Goal: Task Accomplishment & Management: Manage account settings

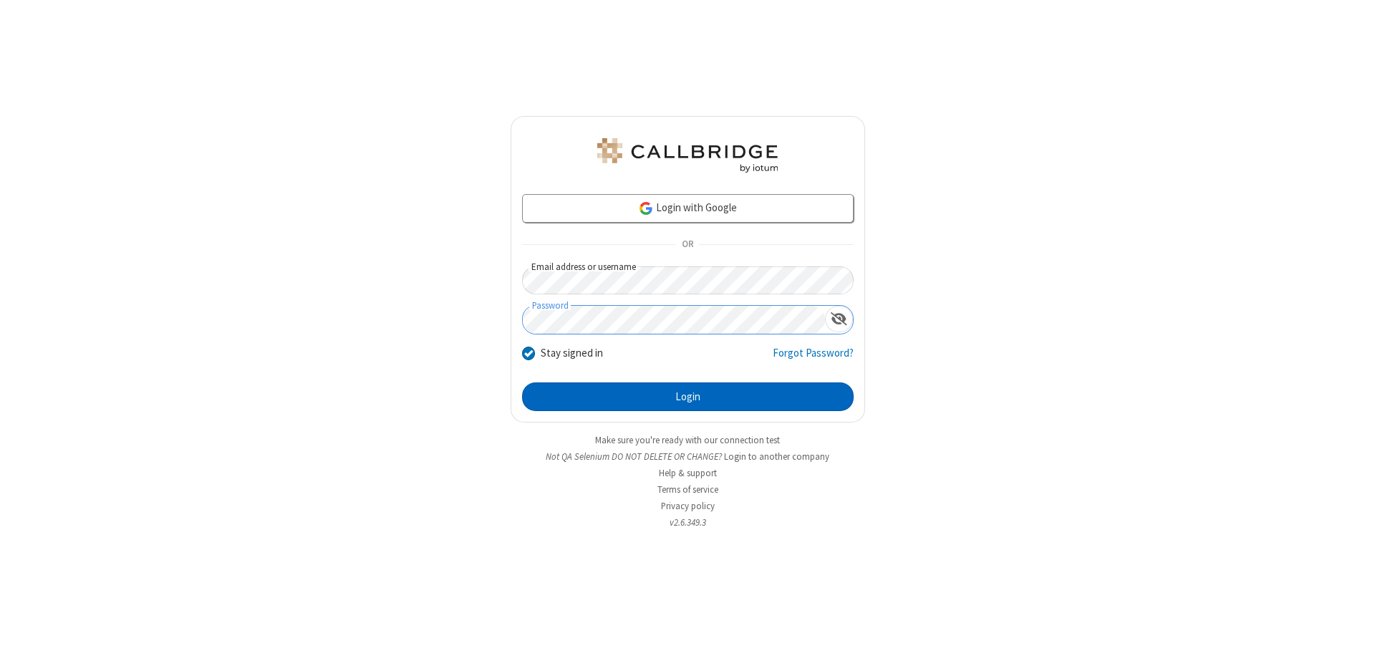
click at [687, 397] on button "Login" at bounding box center [688, 396] width 332 height 29
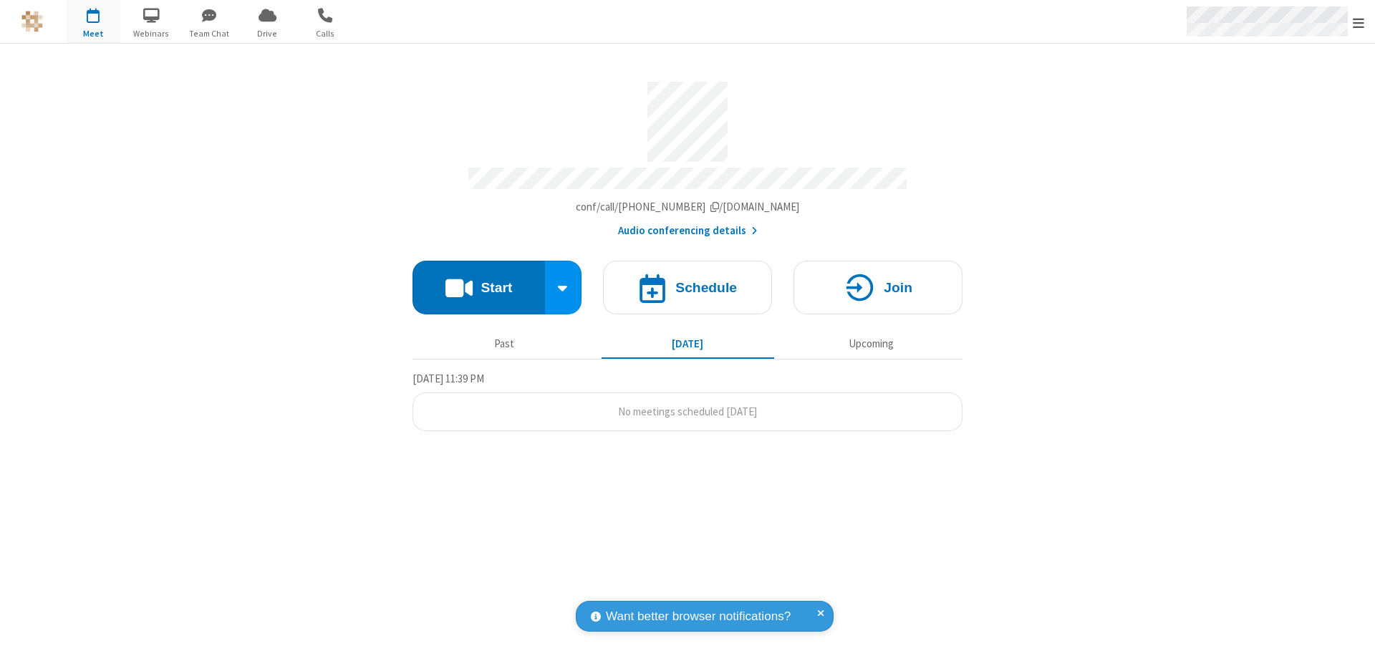
click at [1358, 22] on span "Open menu" at bounding box center [1358, 23] width 11 height 14
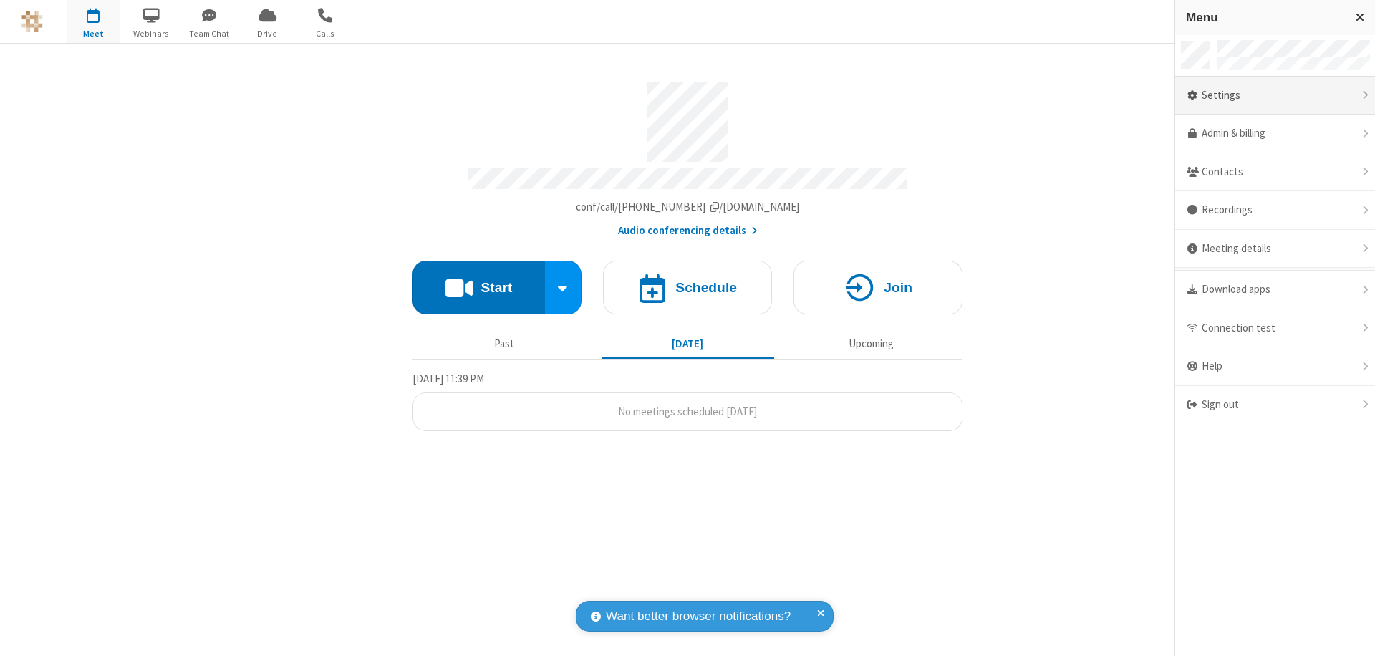
click at [1275, 95] on div "Settings" at bounding box center [1275, 96] width 200 height 39
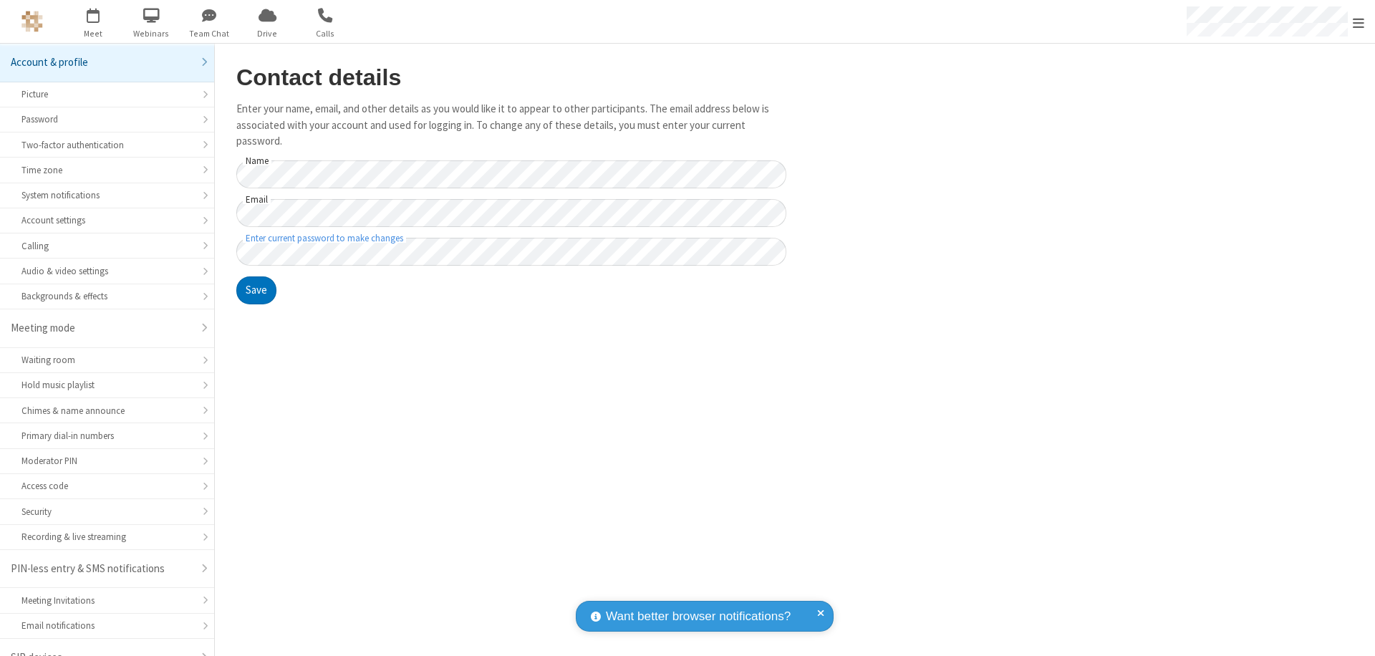
scroll to position [20, 0]
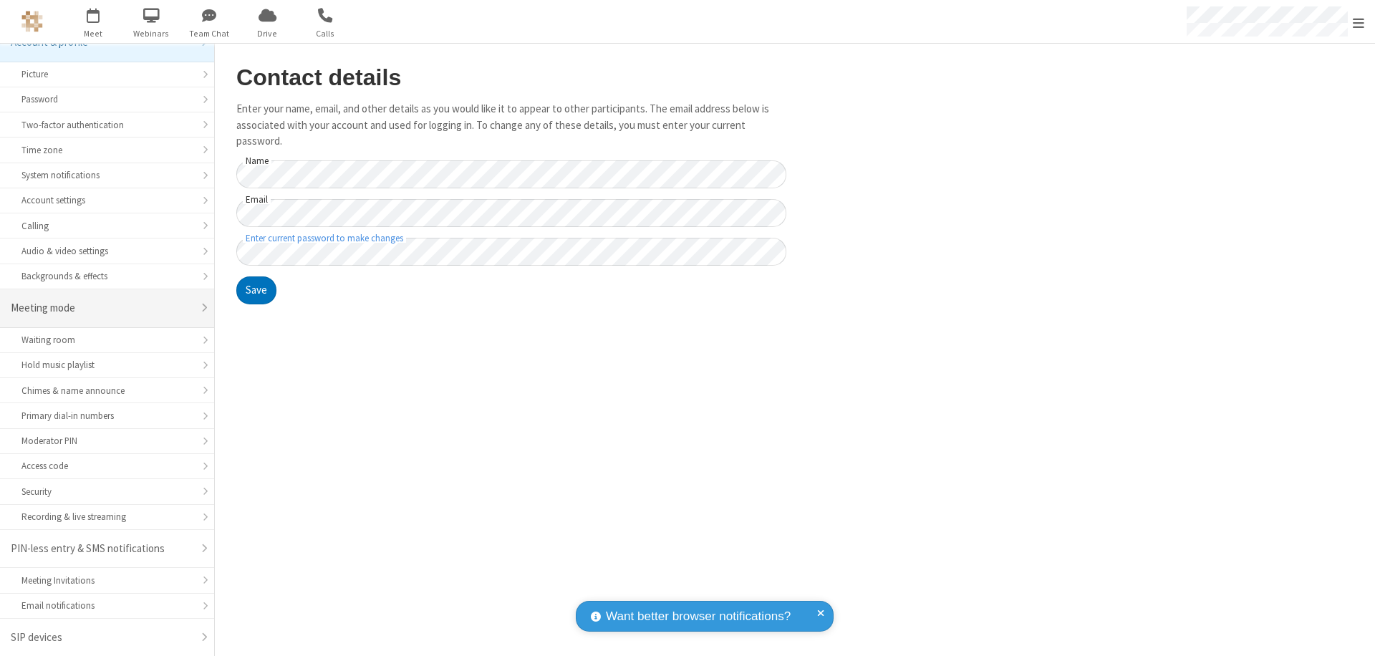
click at [102, 308] on div "Meeting mode" at bounding box center [102, 308] width 182 height 16
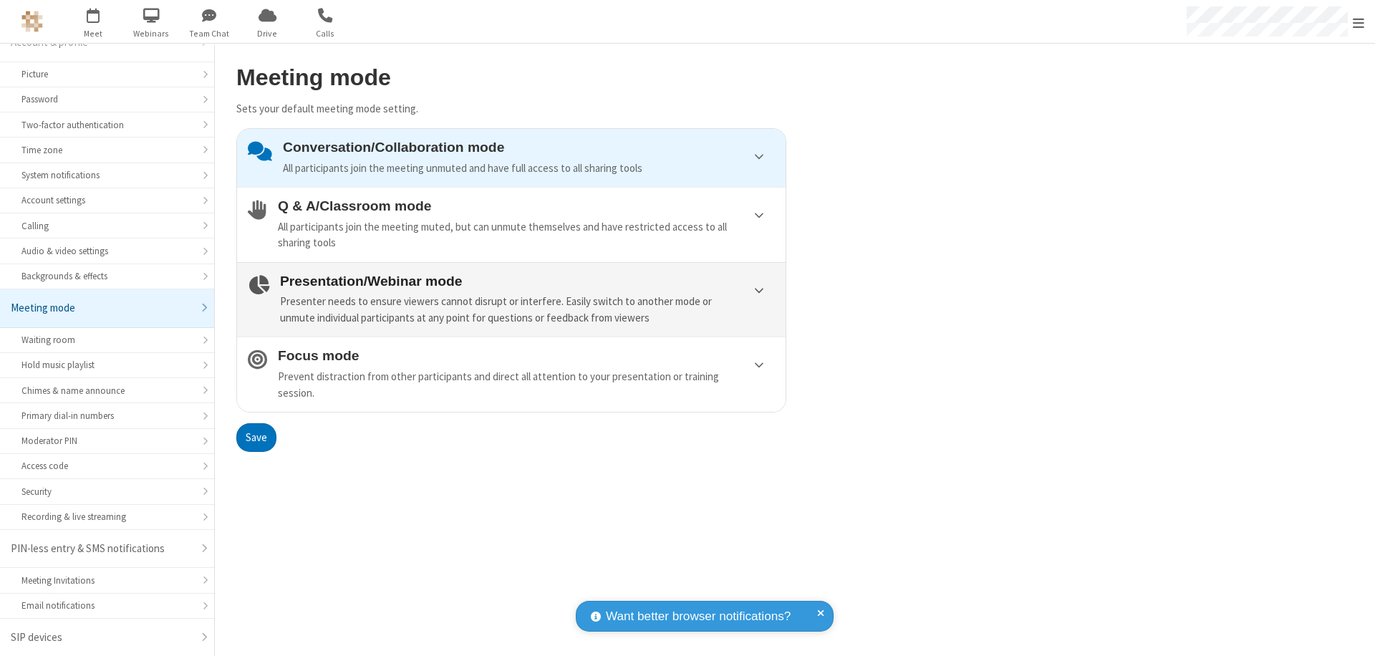
click at [511, 299] on div "Presenter needs to ensure viewers cannot disrupt or interfere. Easily switch to…" at bounding box center [527, 310] width 495 height 32
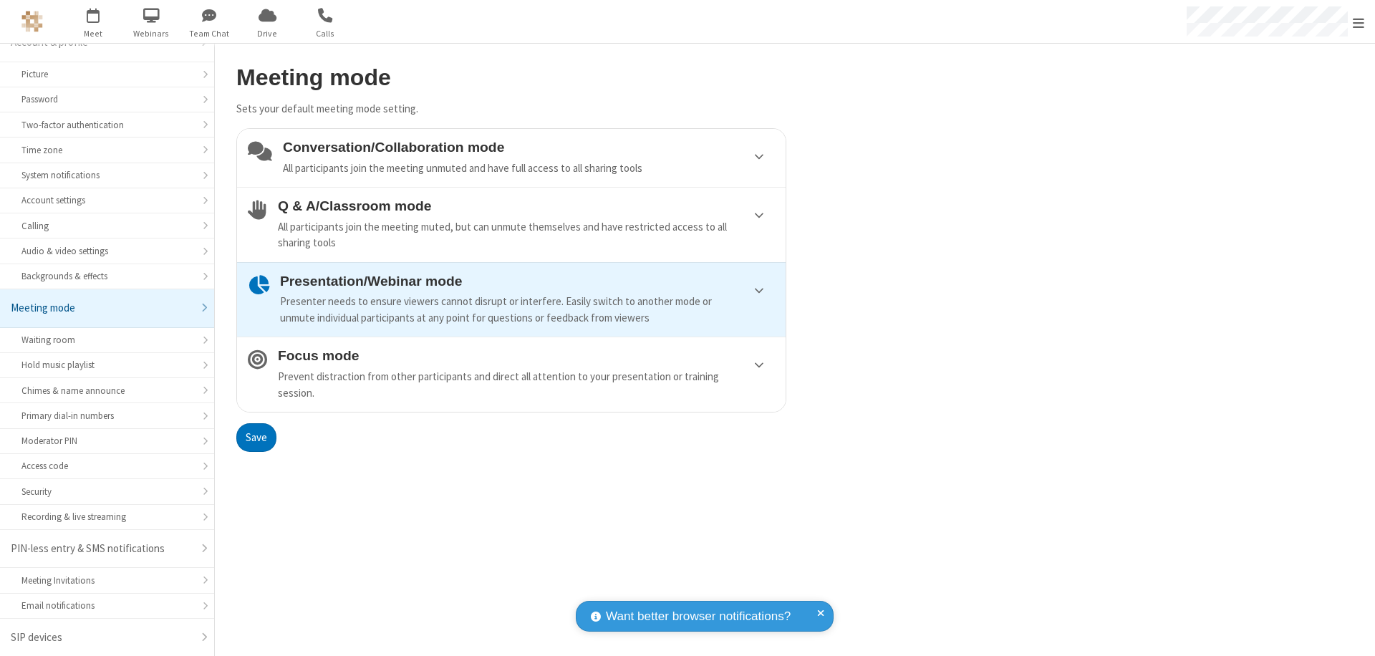
click at [256, 437] on button "Save" at bounding box center [256, 437] width 40 height 29
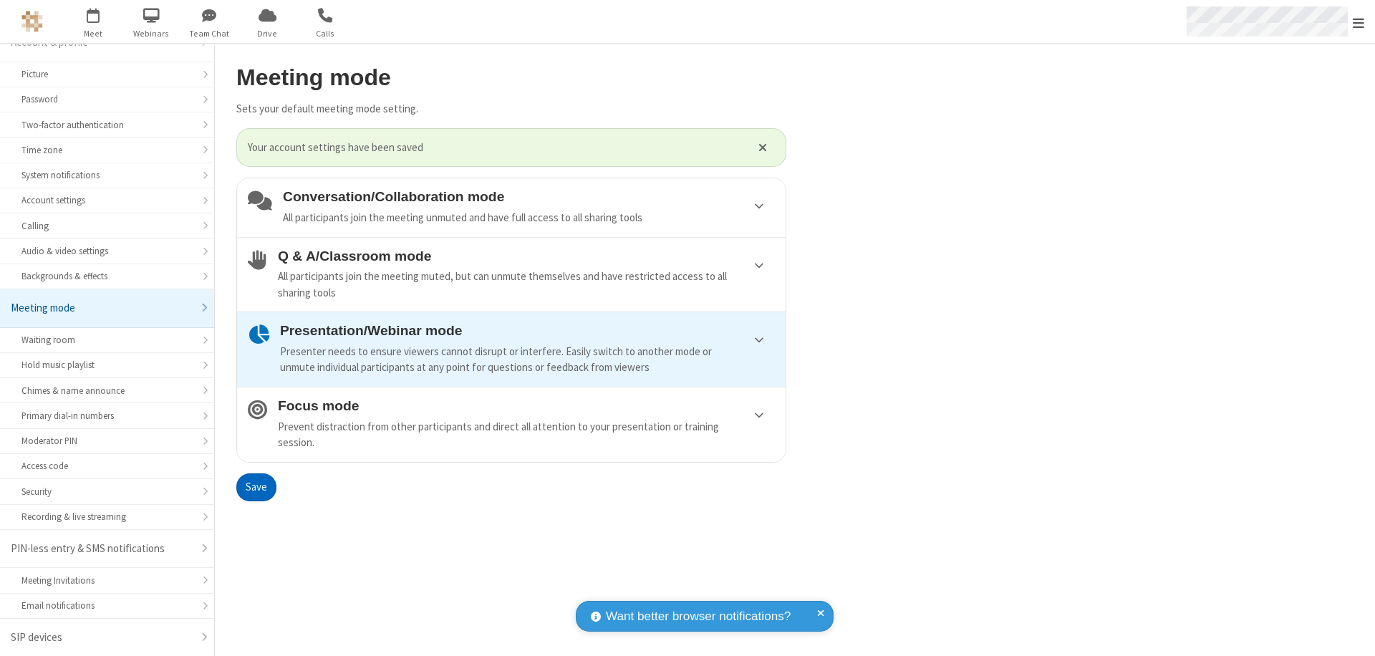
click at [1358, 21] on span "Open menu" at bounding box center [1358, 23] width 11 height 14
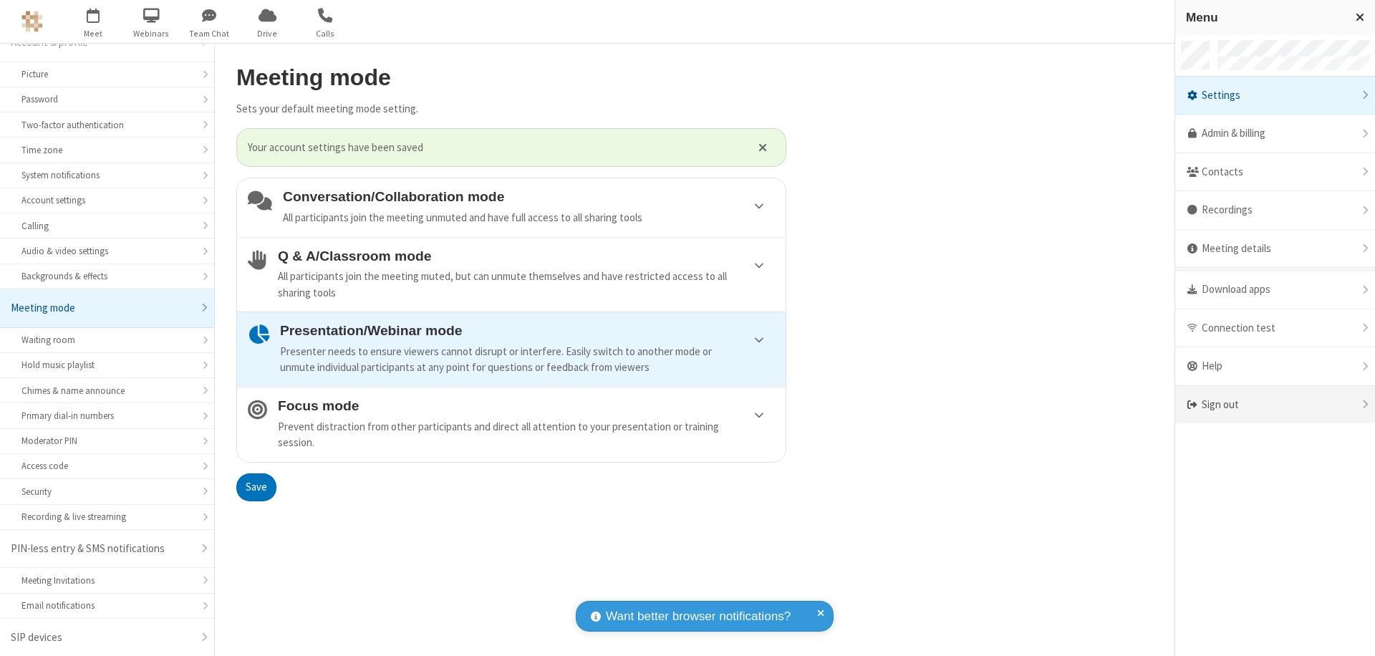
click at [1275, 405] on div "Sign out" at bounding box center [1275, 405] width 200 height 38
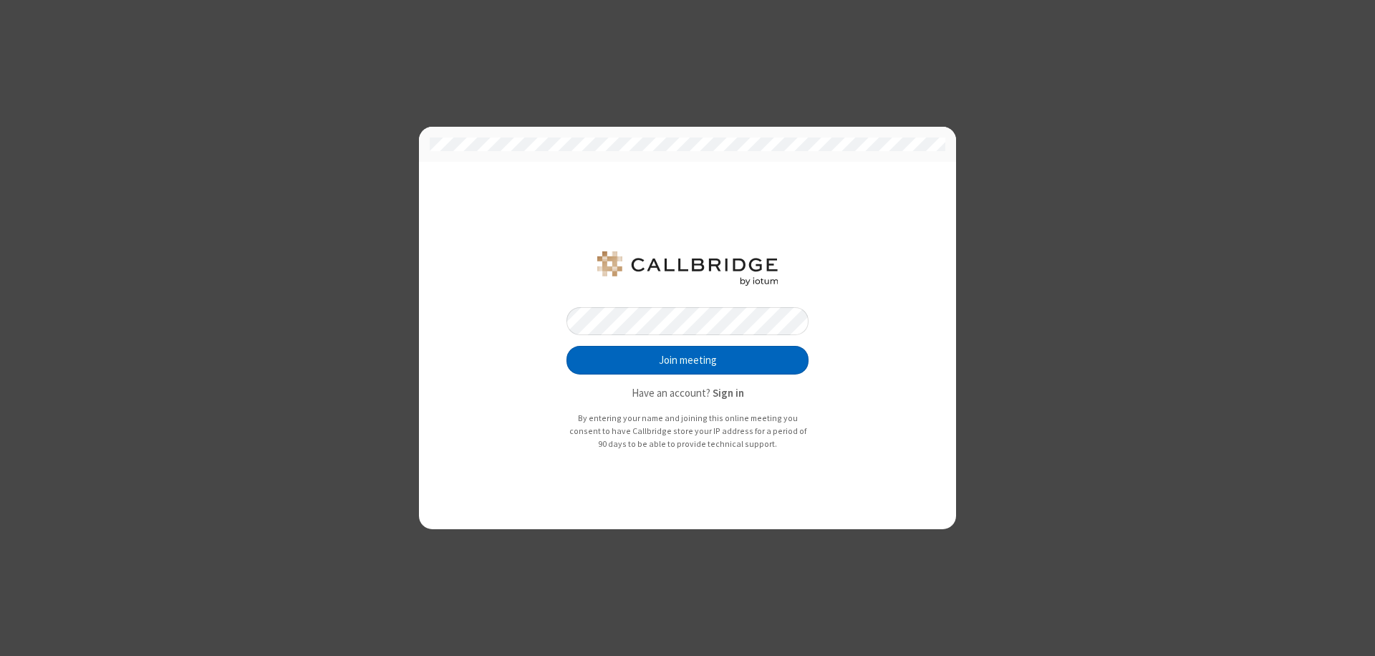
click at [687, 360] on button "Join meeting" at bounding box center [687, 360] width 242 height 29
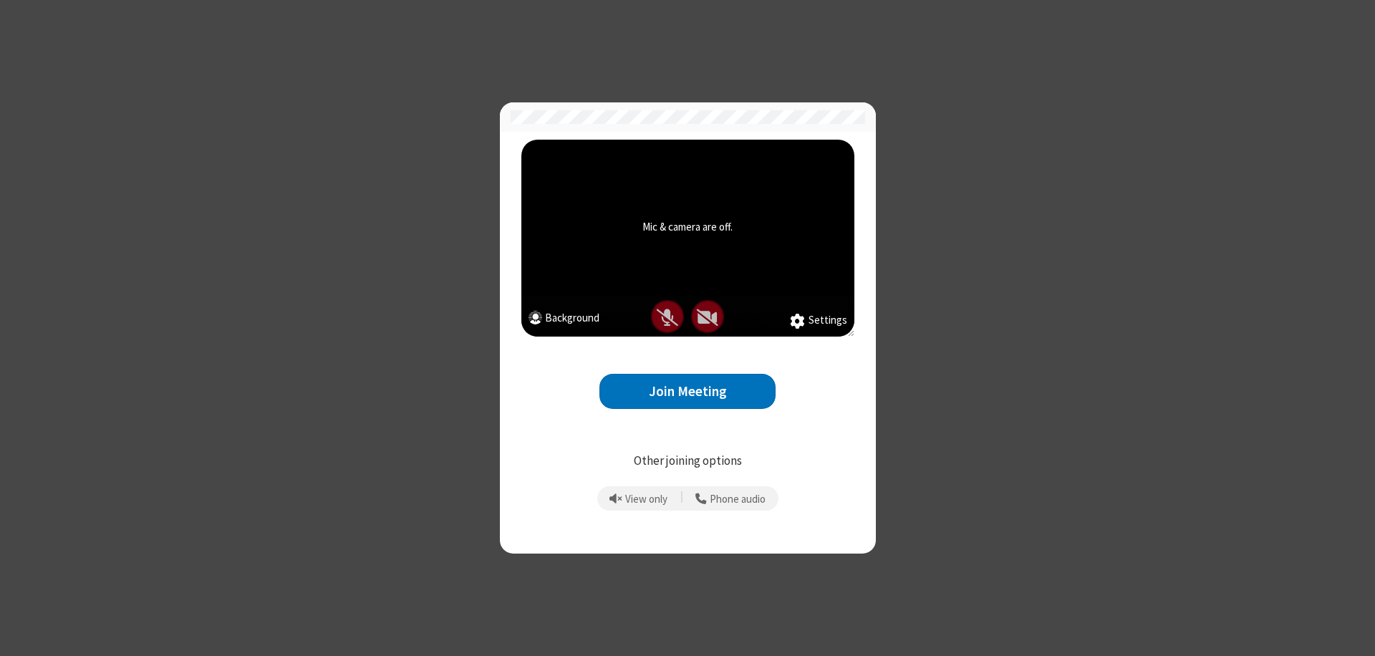
click at [687, 391] on button "Join Meeting" at bounding box center [687, 391] width 176 height 35
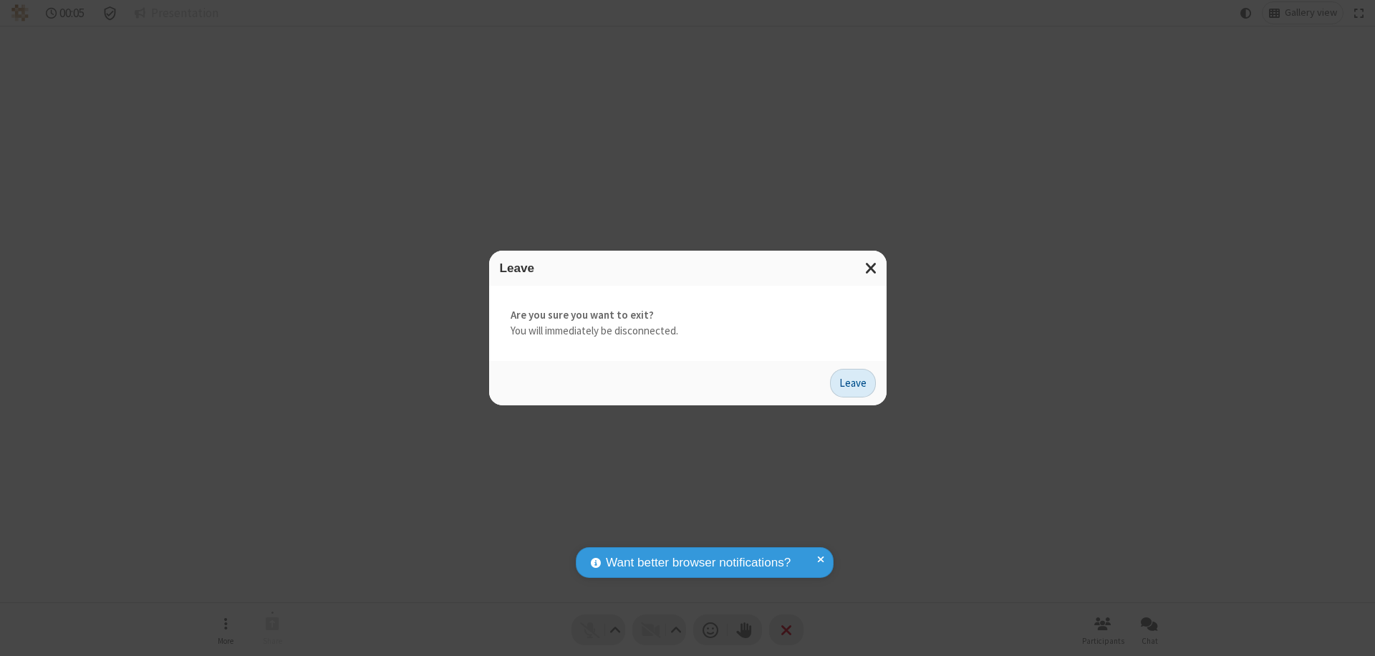
click at [853, 382] on button "Leave" at bounding box center [853, 383] width 46 height 29
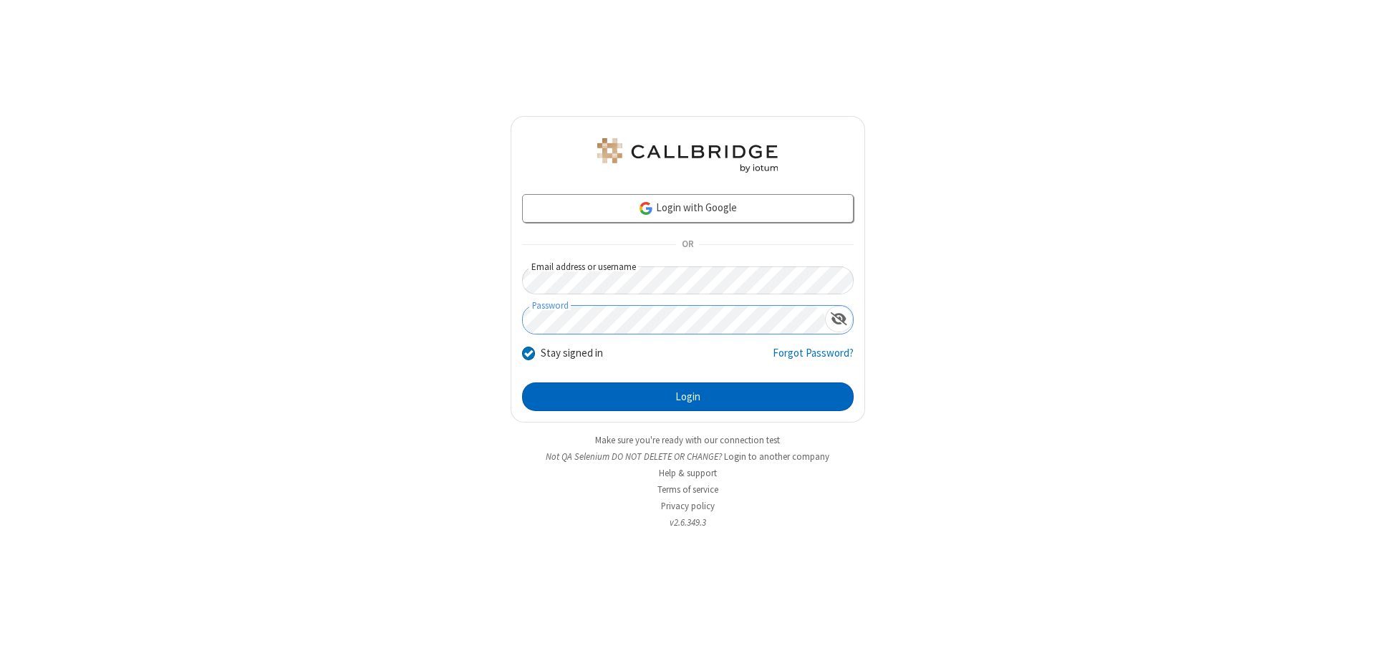
click at [687, 397] on button "Login" at bounding box center [688, 396] width 332 height 29
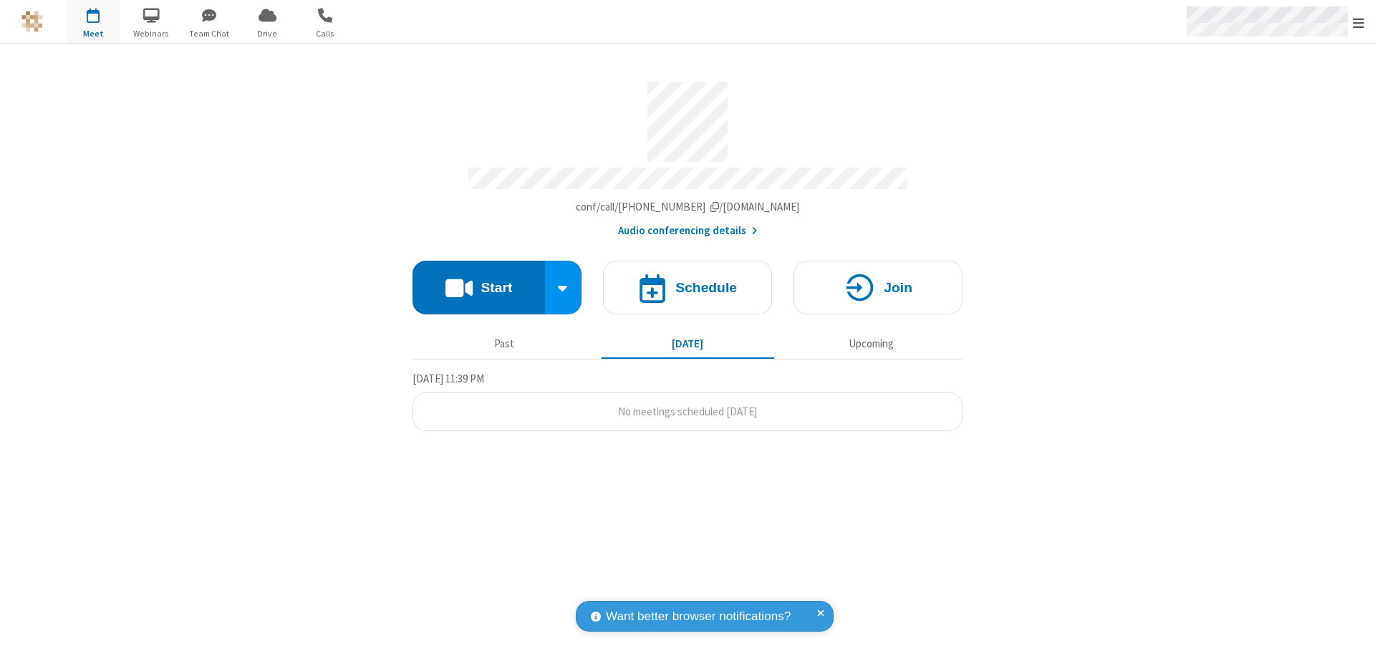
click at [1358, 22] on span "Open menu" at bounding box center [1358, 23] width 11 height 14
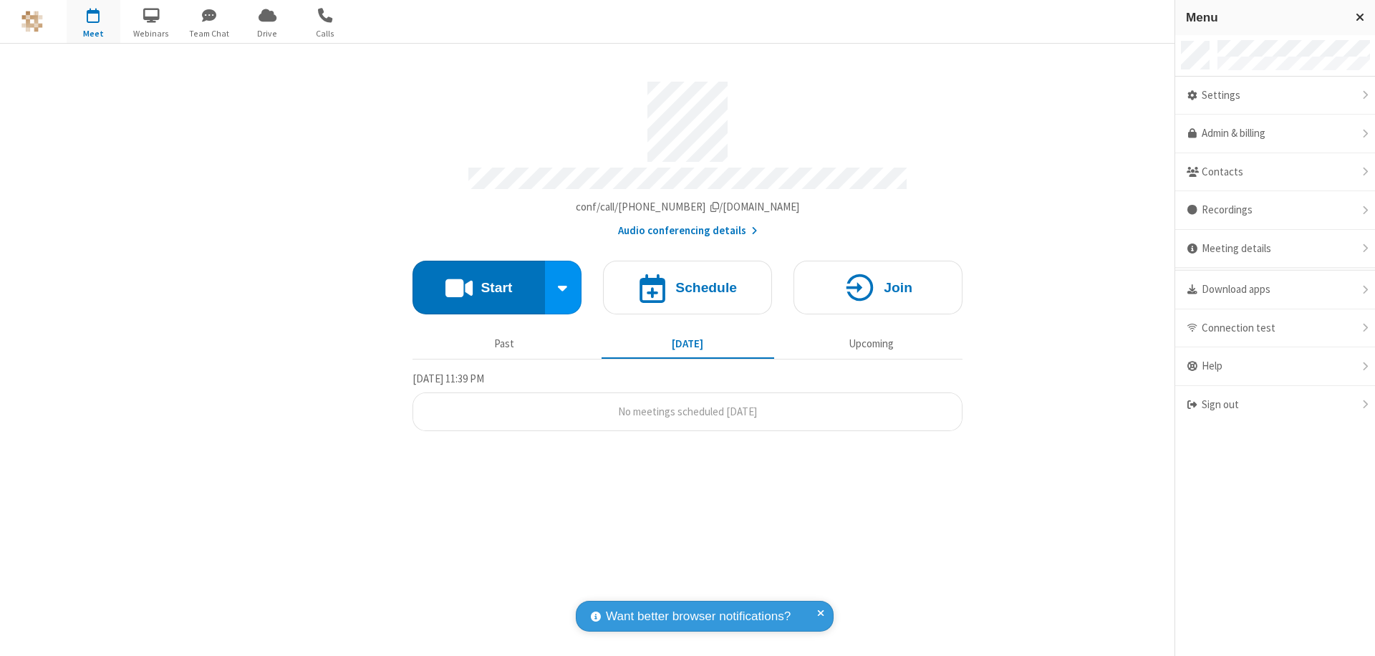
click at [1275, 95] on div "Settings" at bounding box center [1275, 96] width 200 height 39
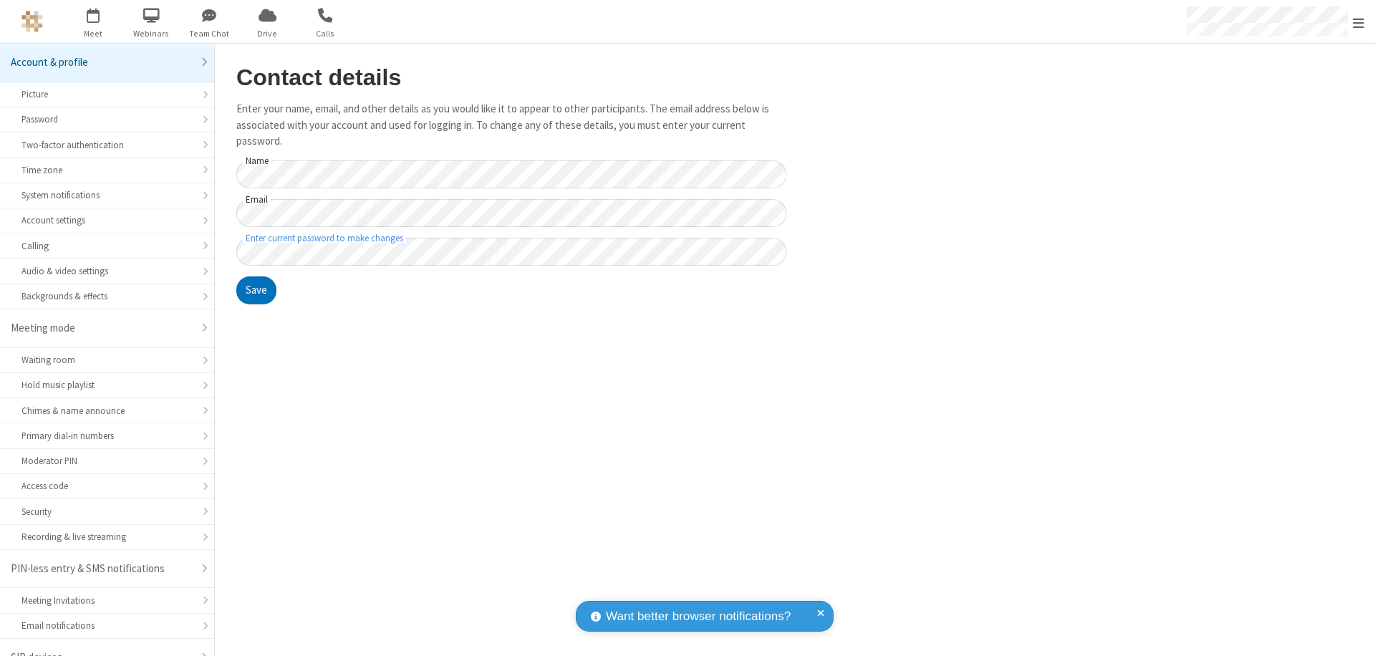
scroll to position [20, 0]
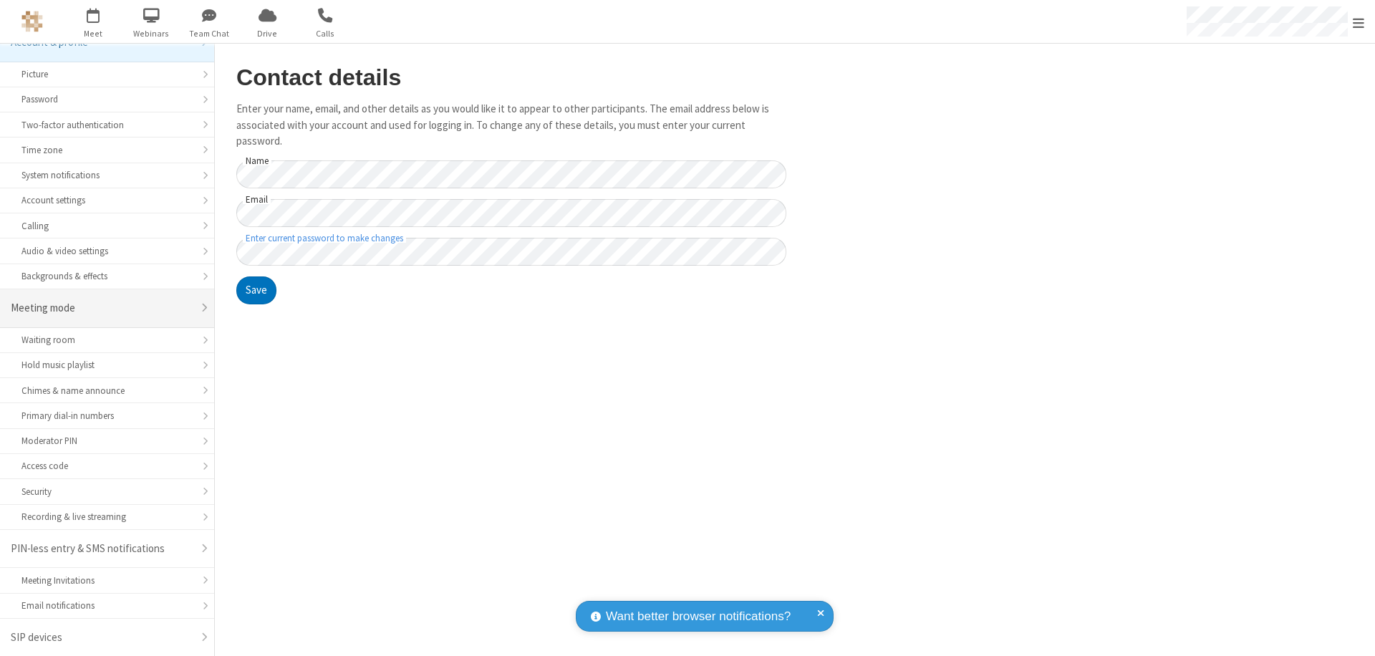
click at [102, 308] on div "Meeting mode" at bounding box center [102, 308] width 182 height 16
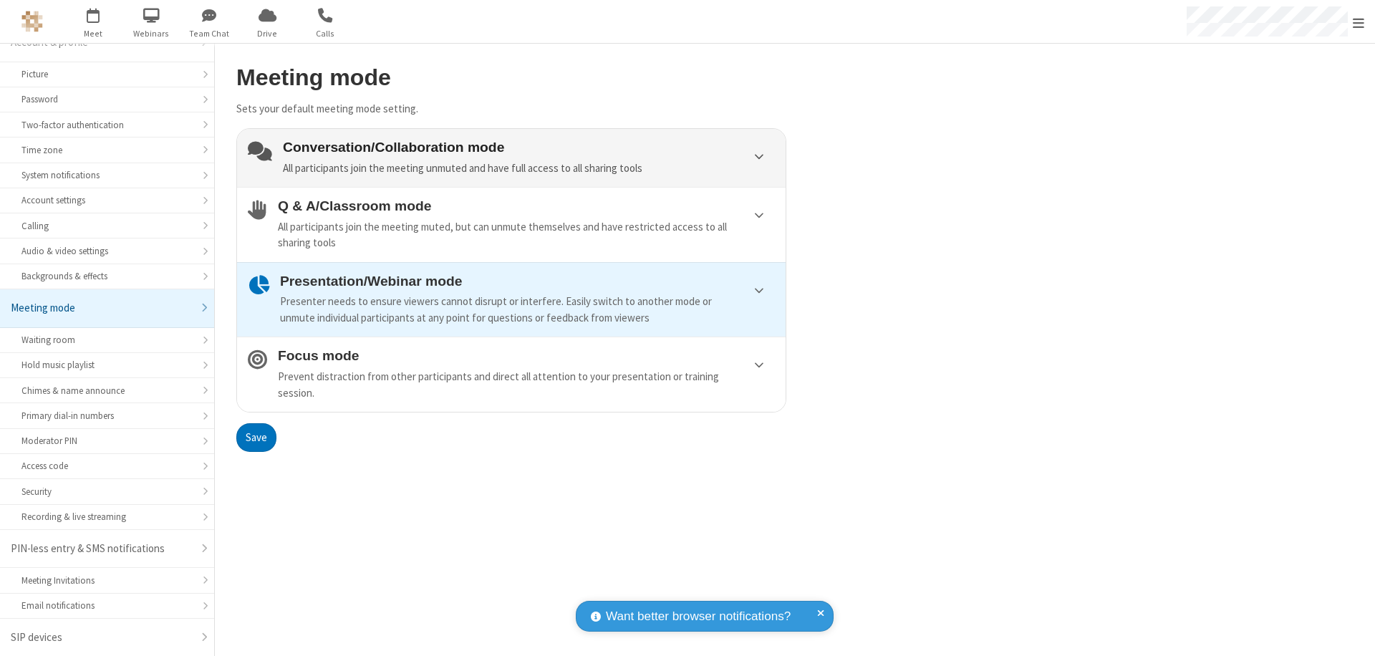
click at [511, 158] on div "Conversation/Collaboration mode All participants join the meeting unmuted and h…" at bounding box center [529, 158] width 492 height 37
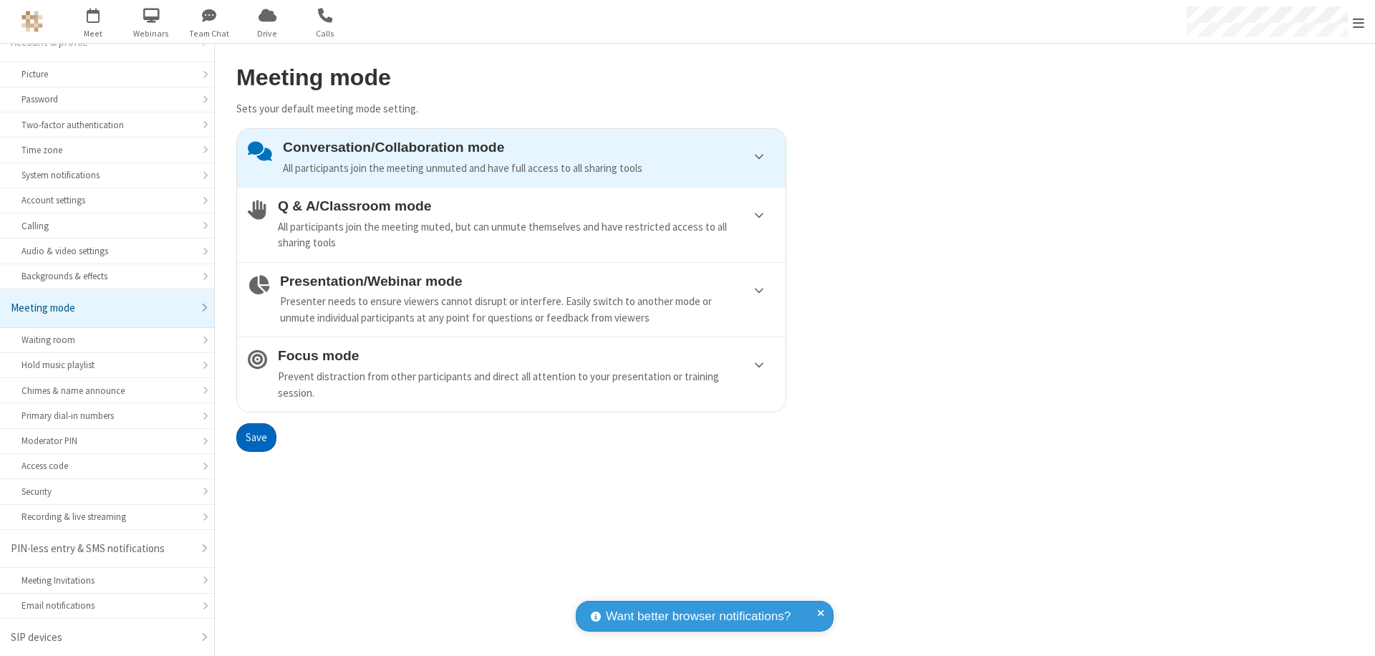
click at [256, 437] on button "Save" at bounding box center [256, 437] width 40 height 29
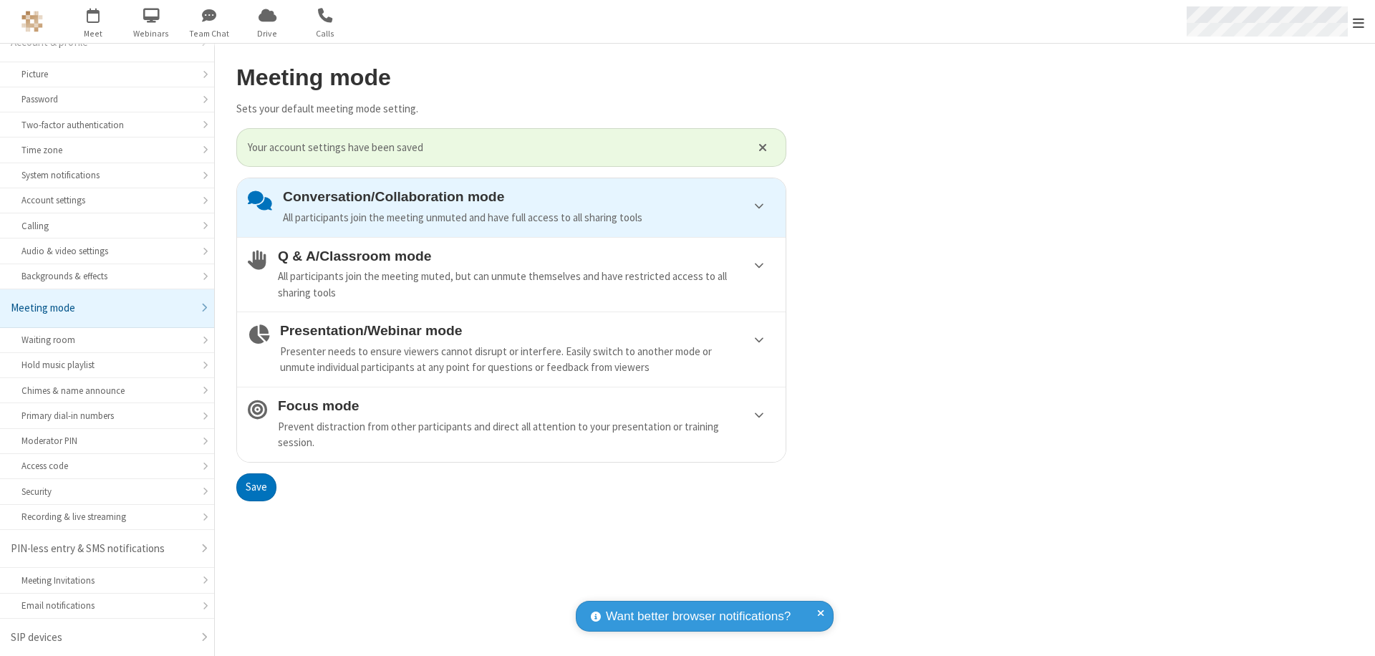
click at [1358, 21] on span "Open menu" at bounding box center [1358, 23] width 11 height 14
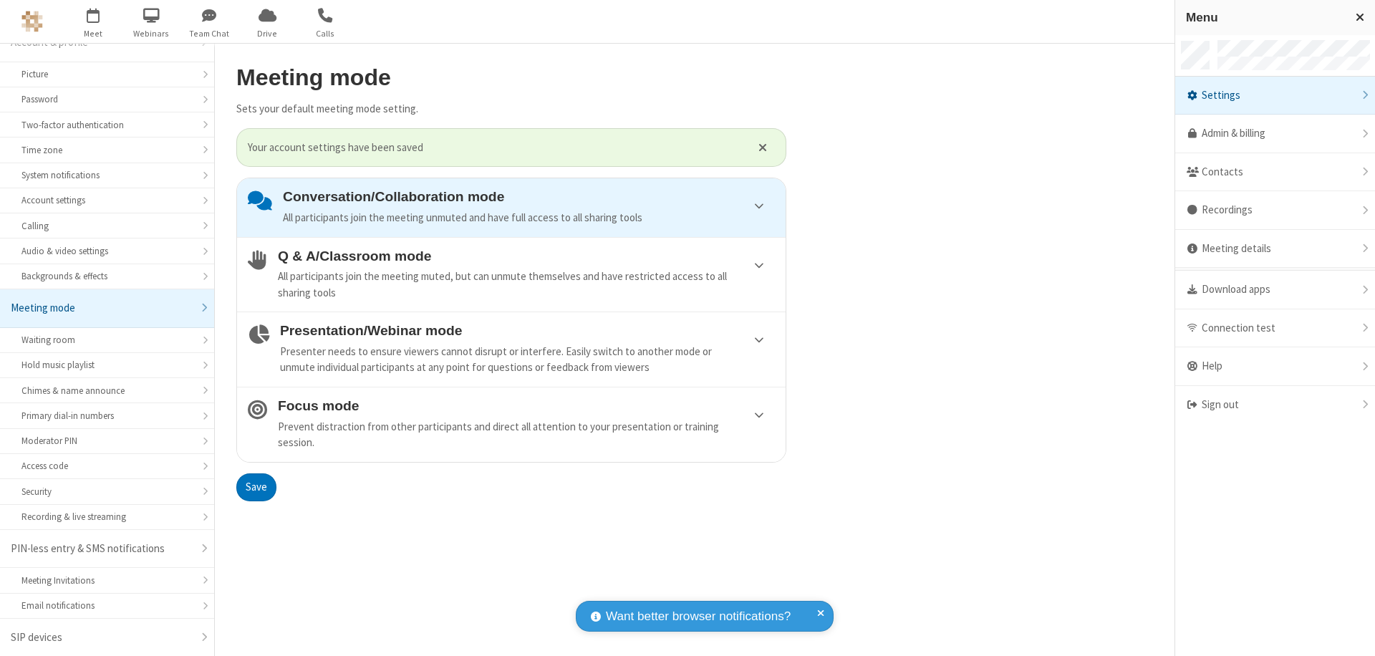
click at [1275, 405] on div "Sign out" at bounding box center [1275, 405] width 200 height 38
